Goal: Information Seeking & Learning: Find specific fact

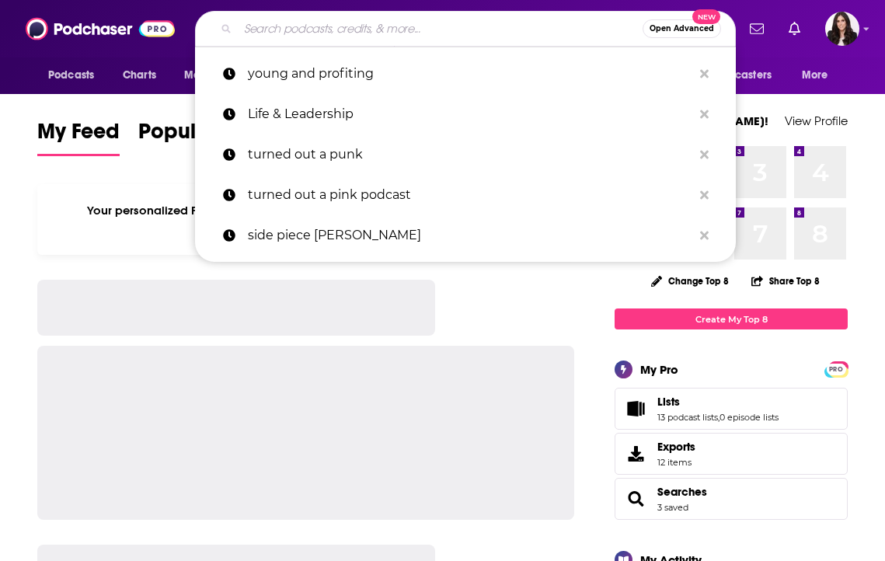
click at [463, 31] on input "Search podcasts, credits, & more..." at bounding box center [440, 28] width 405 height 25
paste input "Vinyl Vibes,"
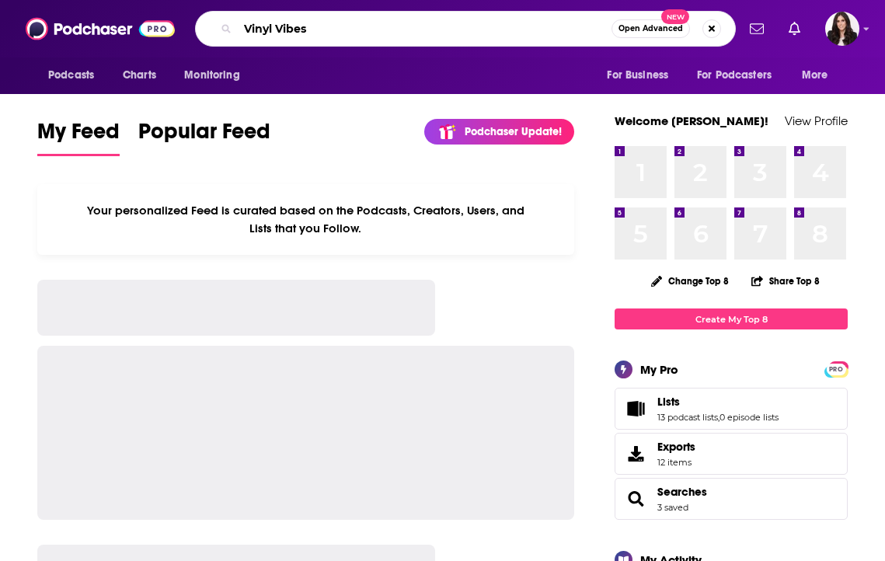
type input "Vinyl Vibes"
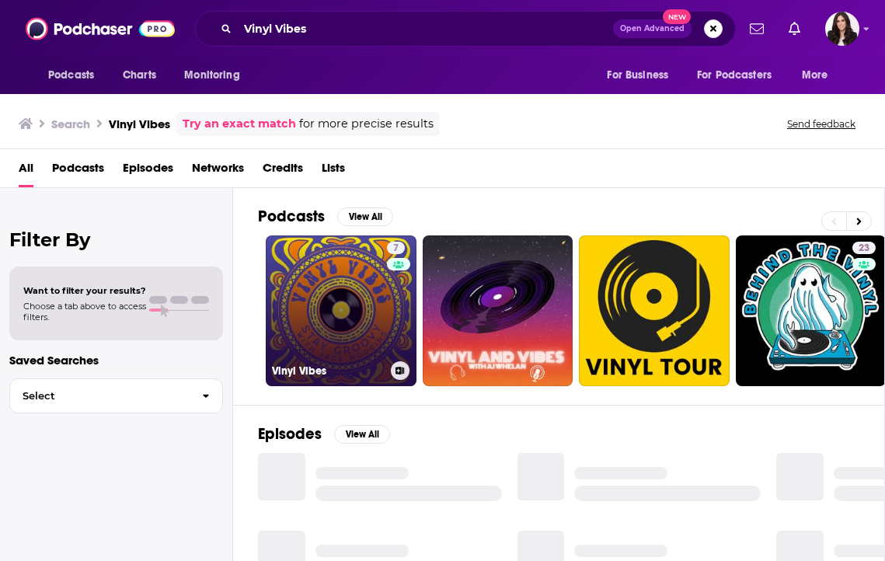
click at [350, 305] on link "7 Vinyl Vibes" at bounding box center [341, 311] width 151 height 151
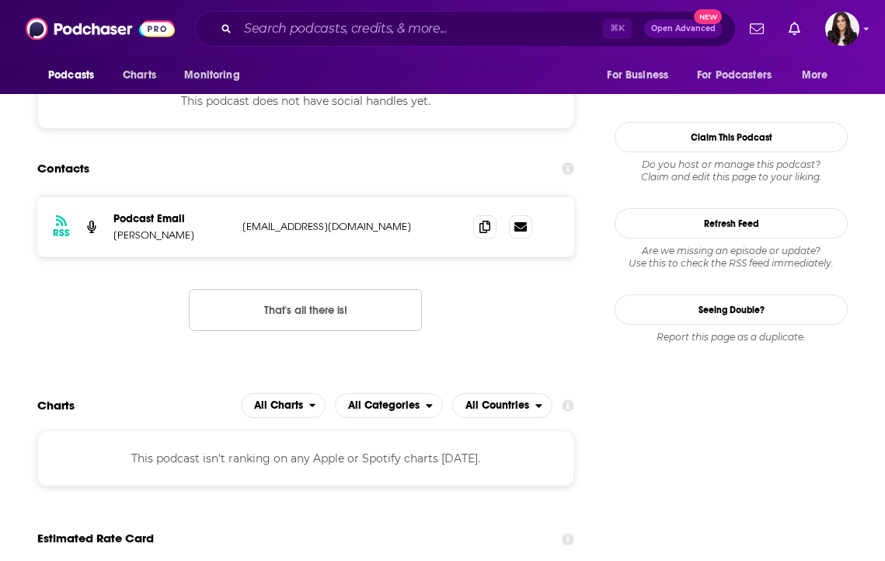
scroll to position [1202, 0]
click at [489, 238] on span at bounding box center [484, 226] width 23 height 23
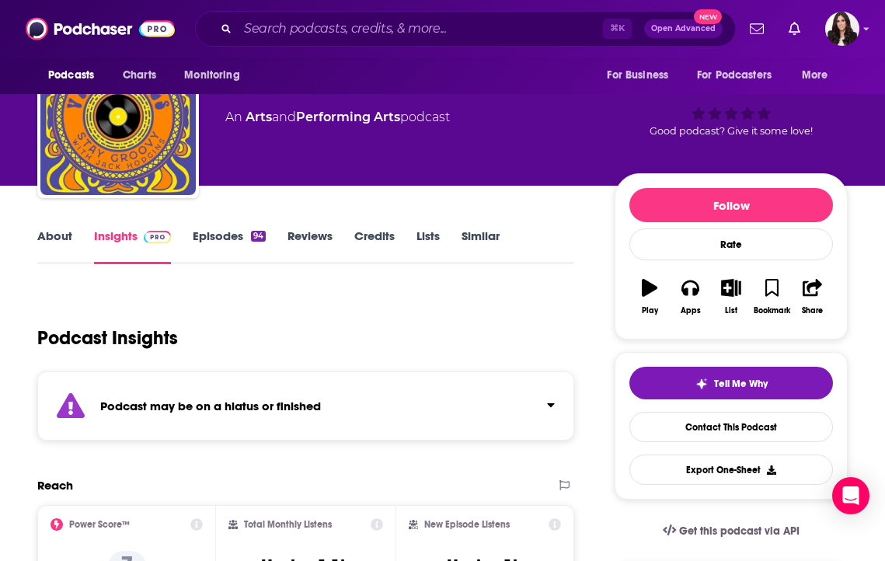
scroll to position [0, 0]
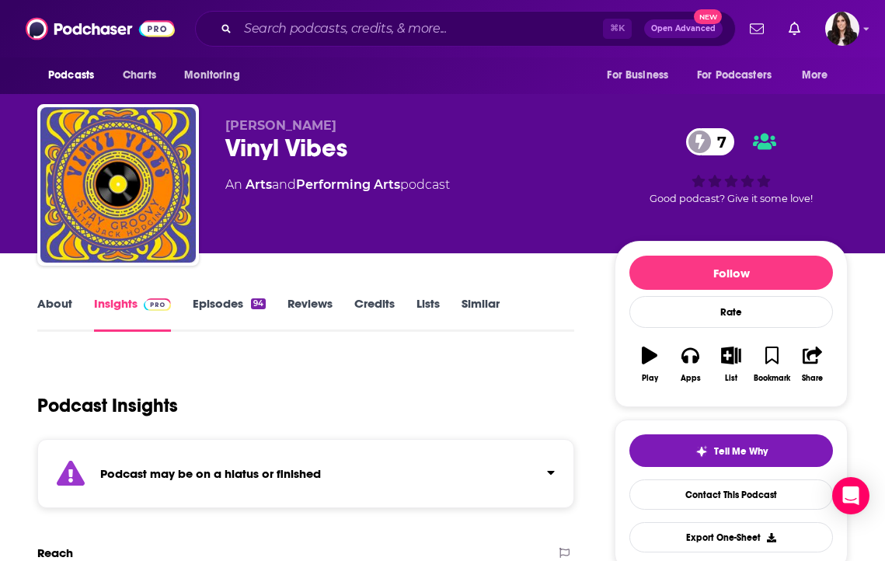
click at [65, 306] on link "About" at bounding box center [54, 314] width 35 height 36
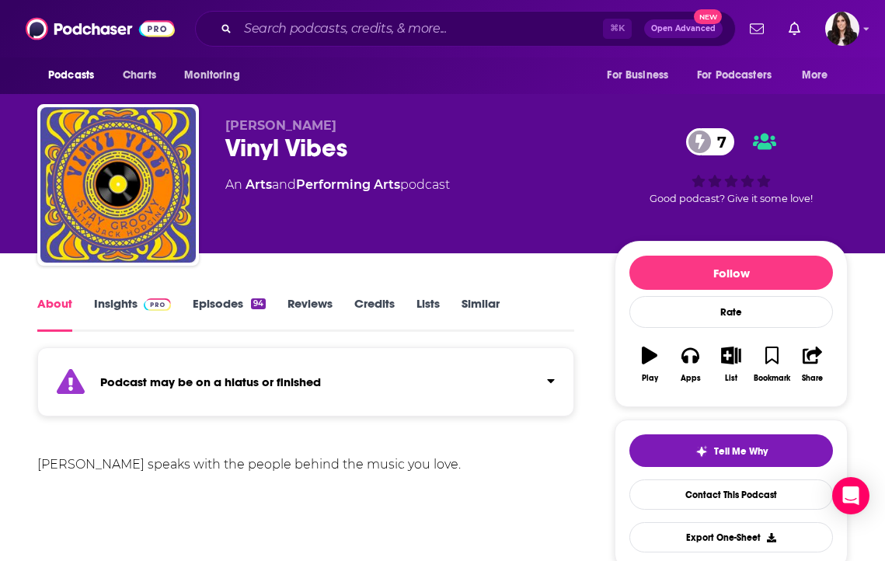
click at [285, 145] on div "Vinyl Vibes 7" at bounding box center [407, 148] width 365 height 30
copy div "Vinyl Vibes 7"
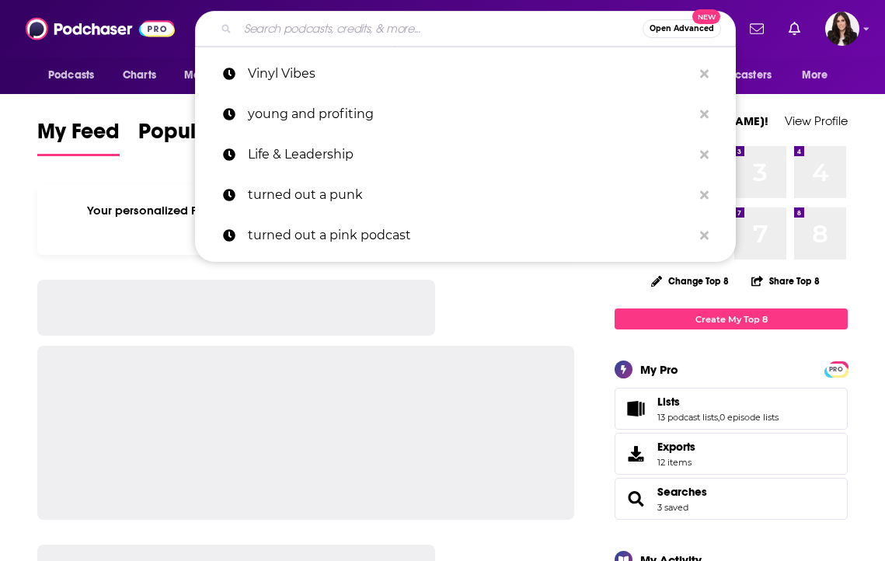
click at [365, 26] on input "Search podcasts, credits, & more..." at bounding box center [440, 28] width 405 height 25
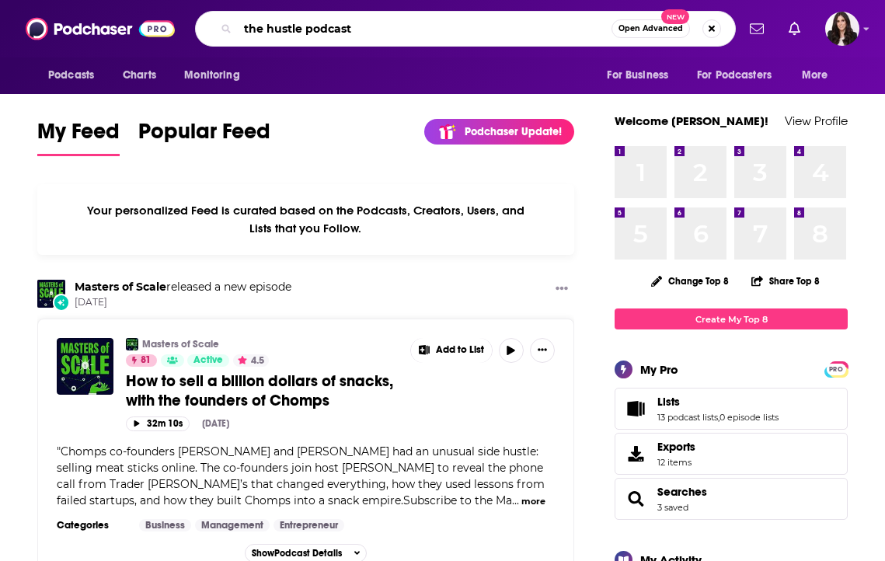
type input "the hustle podcast"
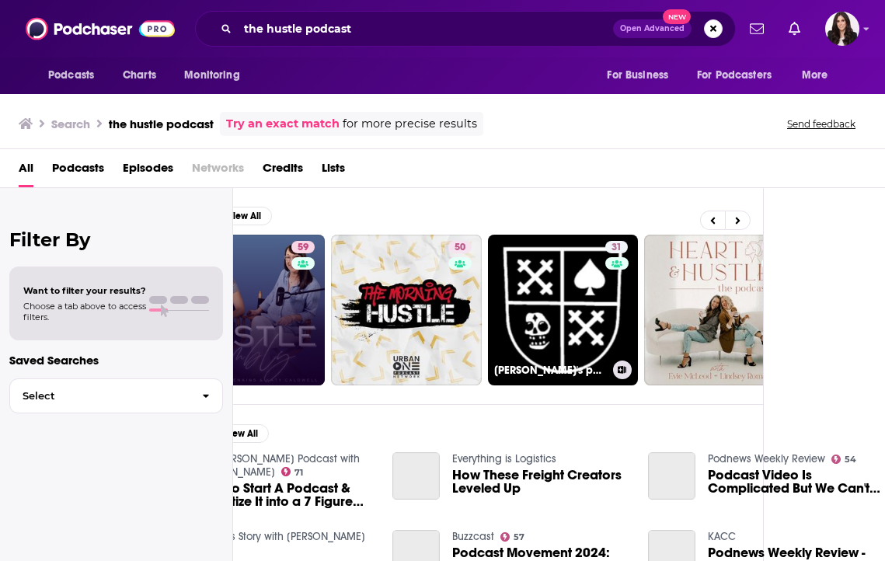
scroll to position [1, 121]
